Goal: Find specific page/section: Find specific page/section

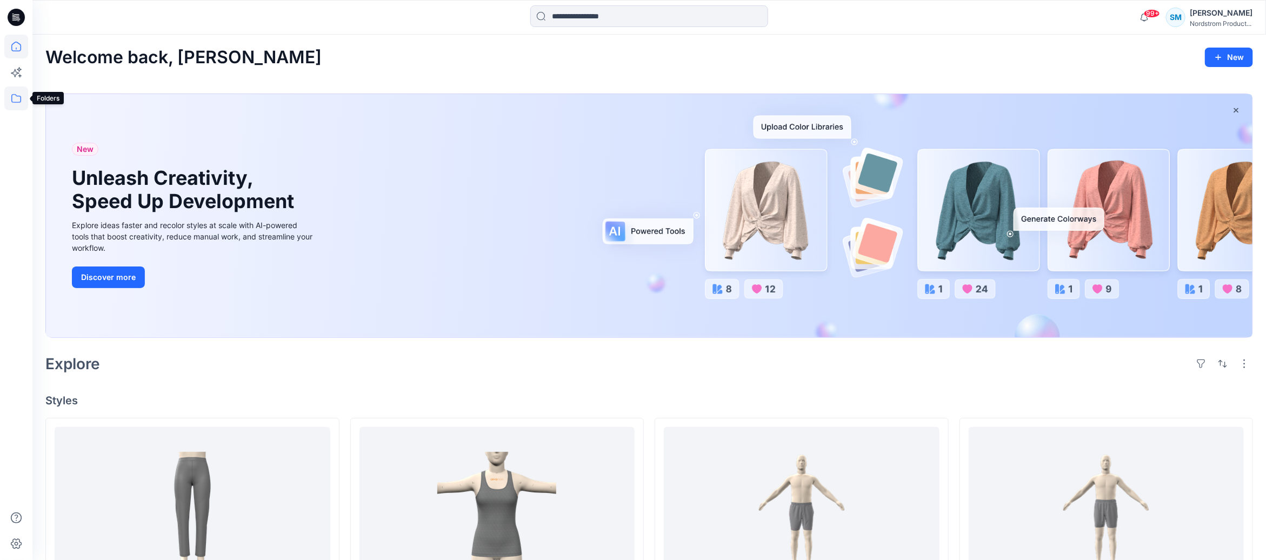
click at [15, 96] on icon at bounding box center [16, 98] width 24 height 24
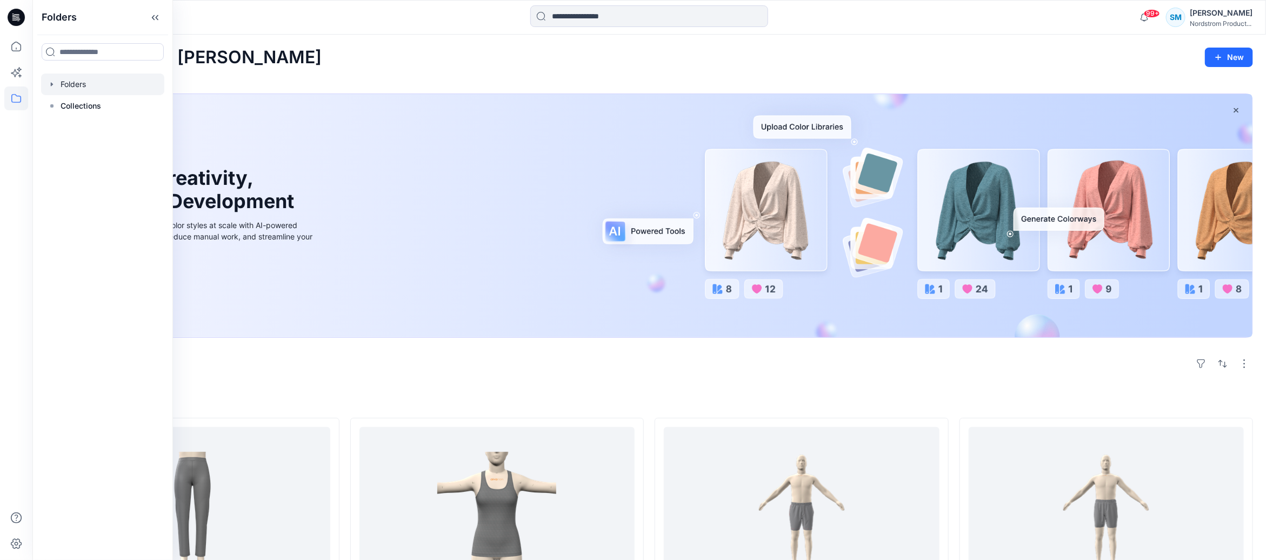
click at [88, 80] on div at bounding box center [102, 85] width 123 height 22
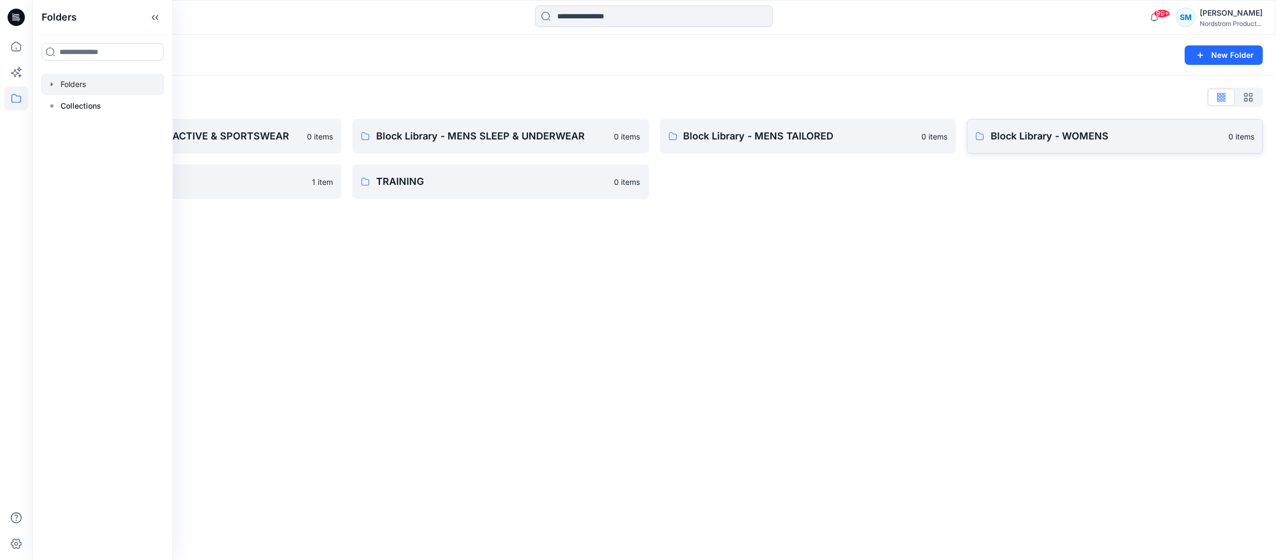
click at [1104, 141] on p "Block Library - WOMENS" at bounding box center [1106, 136] width 231 height 15
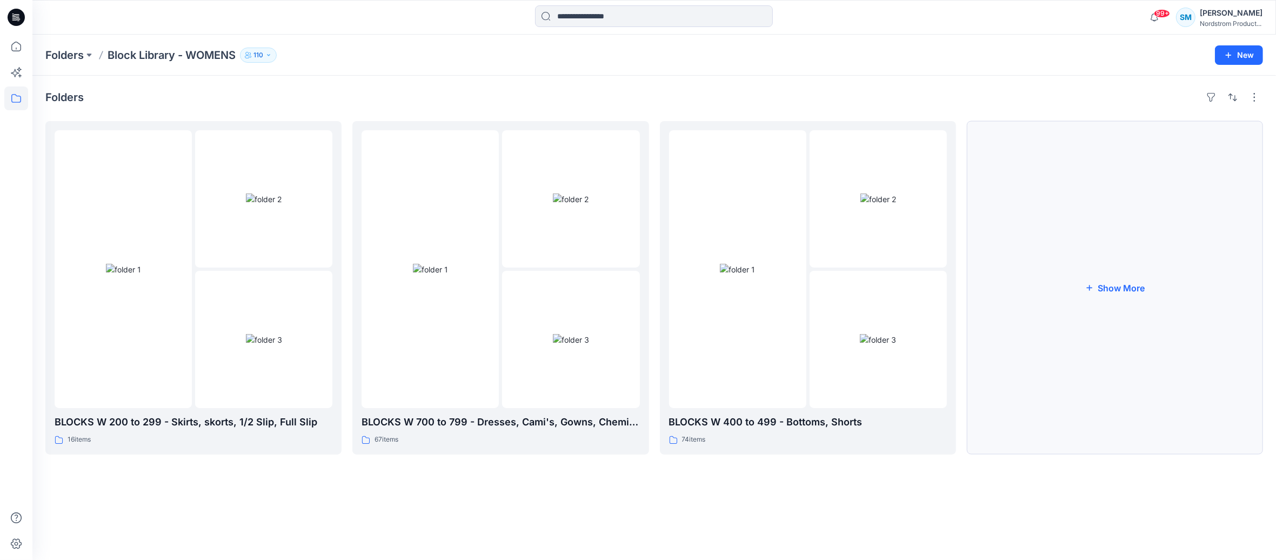
click at [1082, 345] on button "Show More" at bounding box center [1115, 287] width 296 height 333
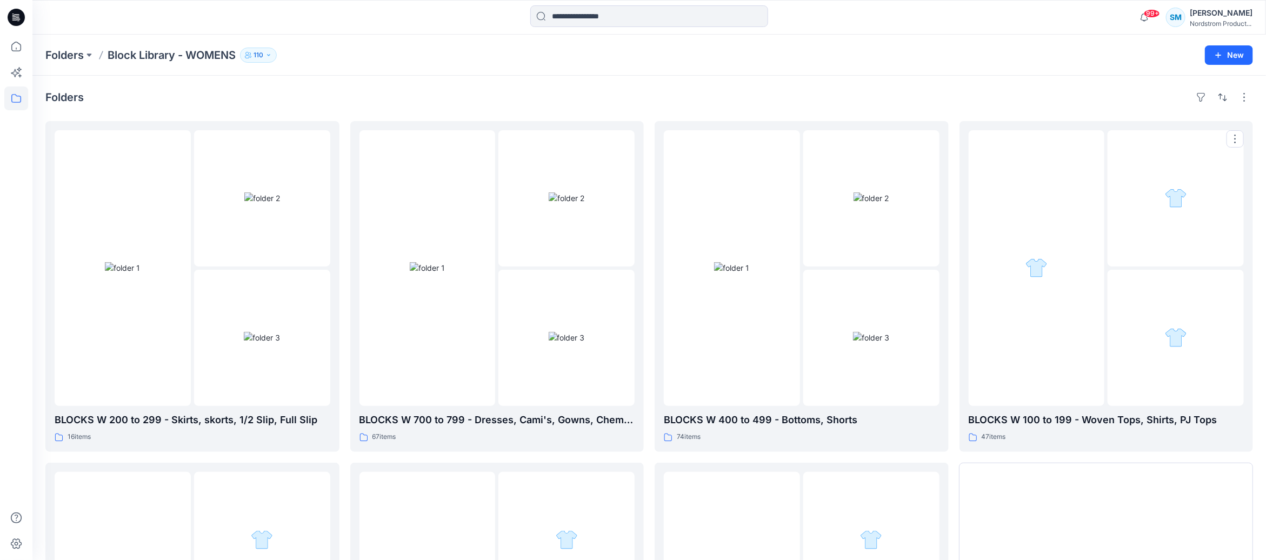
scroll to position [264, 0]
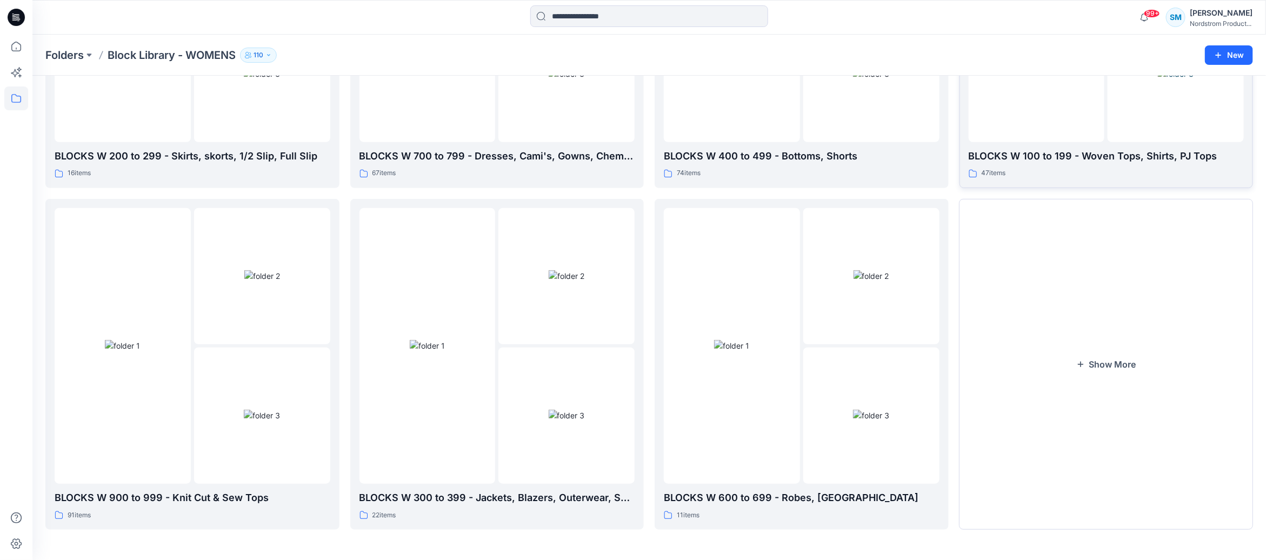
click at [1080, 105] on div at bounding box center [1037, 4] width 136 height 276
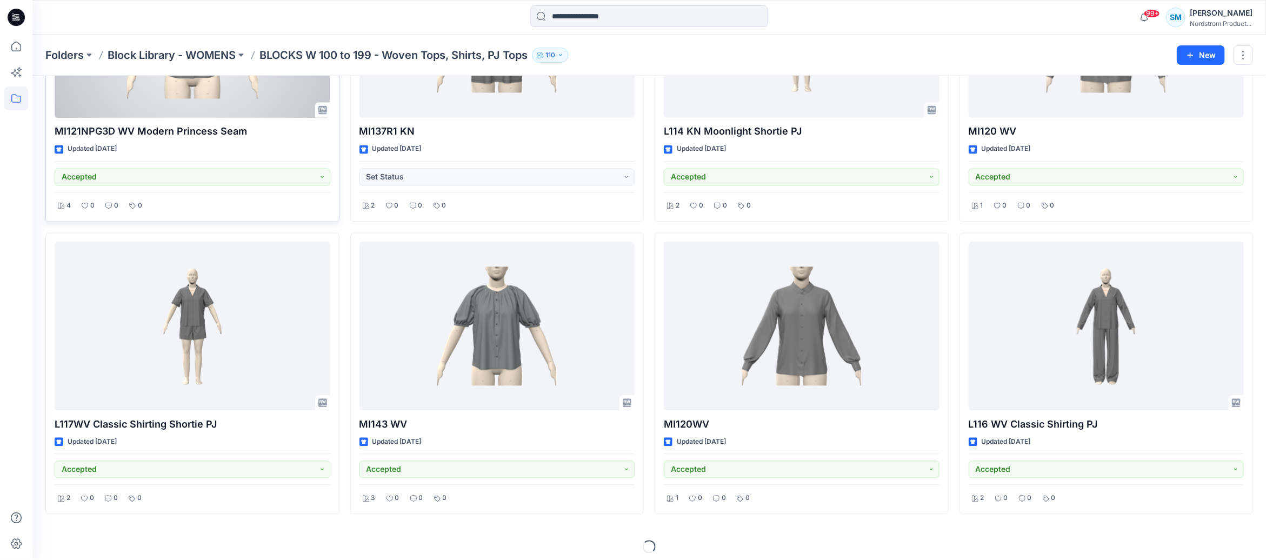
scroll to position [1360, 0]
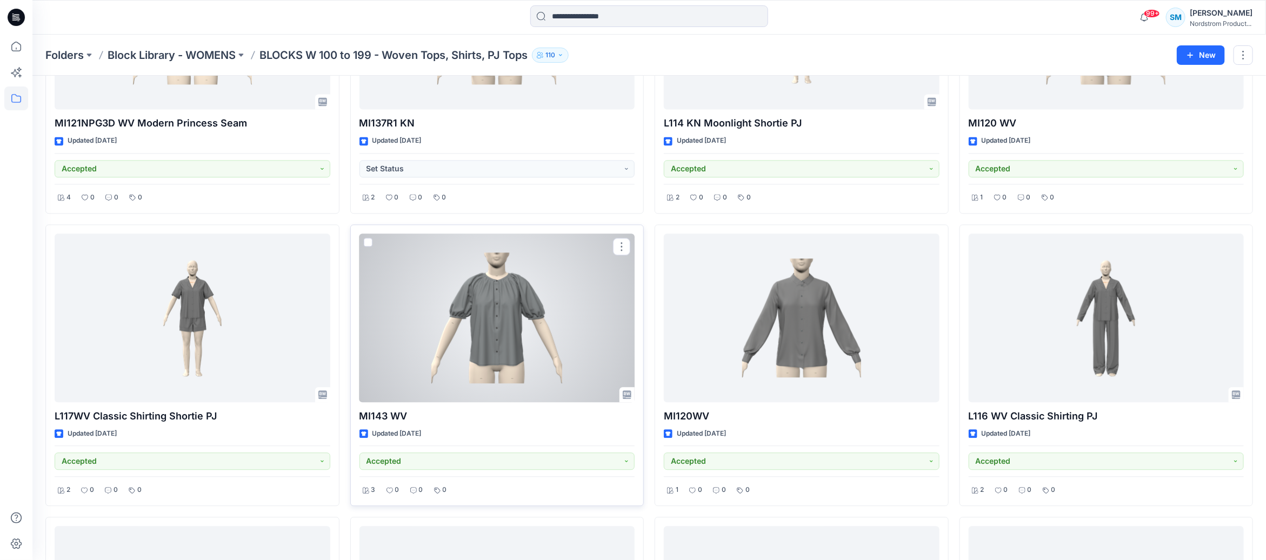
click at [511, 340] on div at bounding box center [497, 318] width 276 height 169
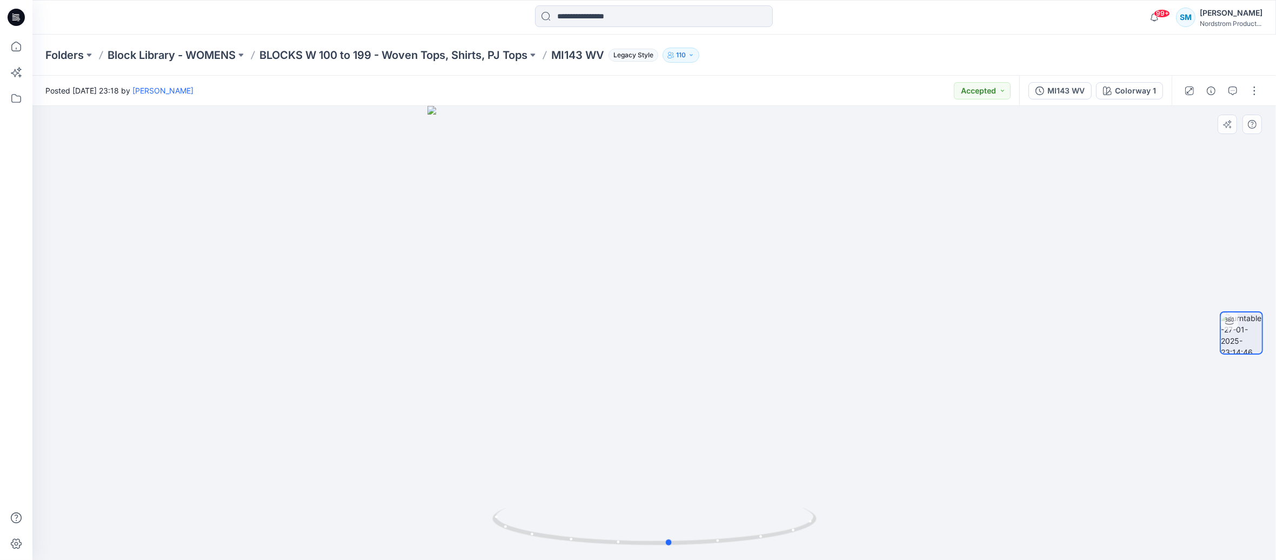
drag, startPoint x: 838, startPoint y: 374, endPoint x: 529, endPoint y: 417, distance: 312.1
click at [529, 417] on div at bounding box center [654, 333] width 1244 height 454
